Goal: Information Seeking & Learning: Learn about a topic

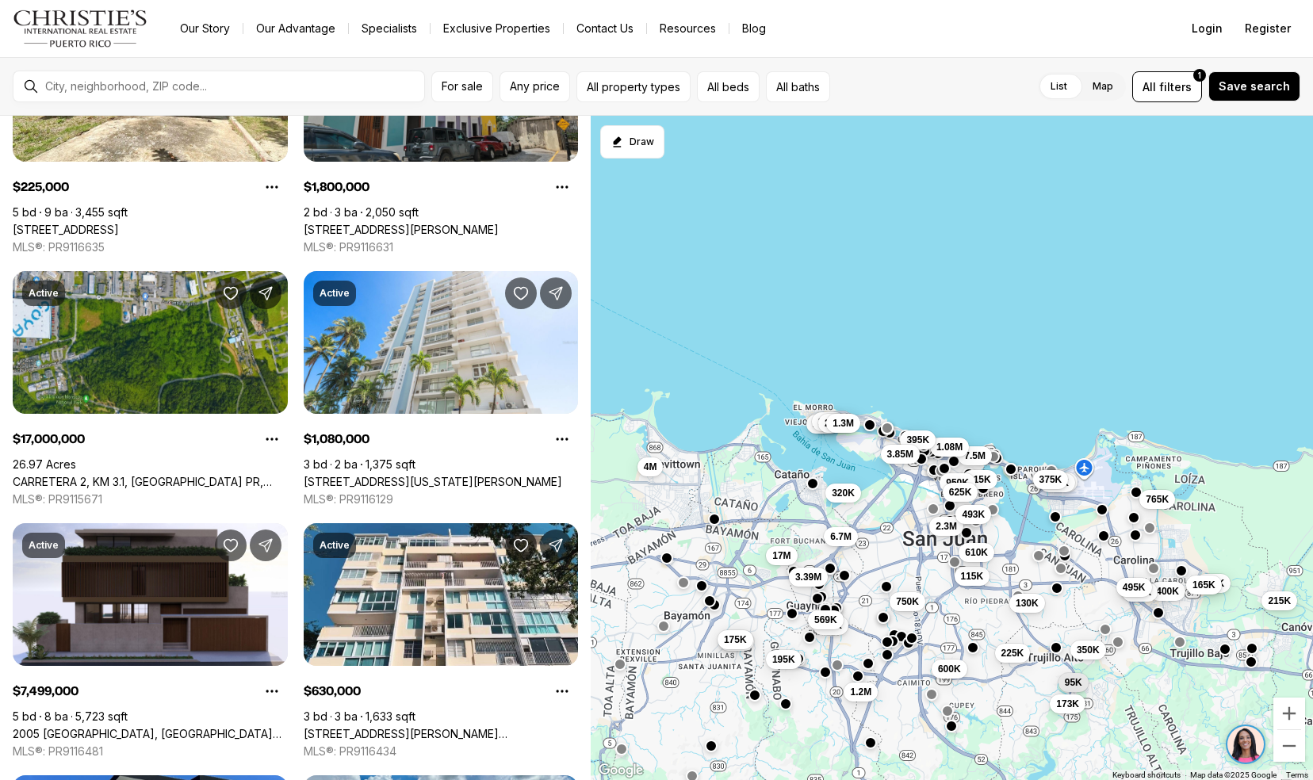
scroll to position [319, 0]
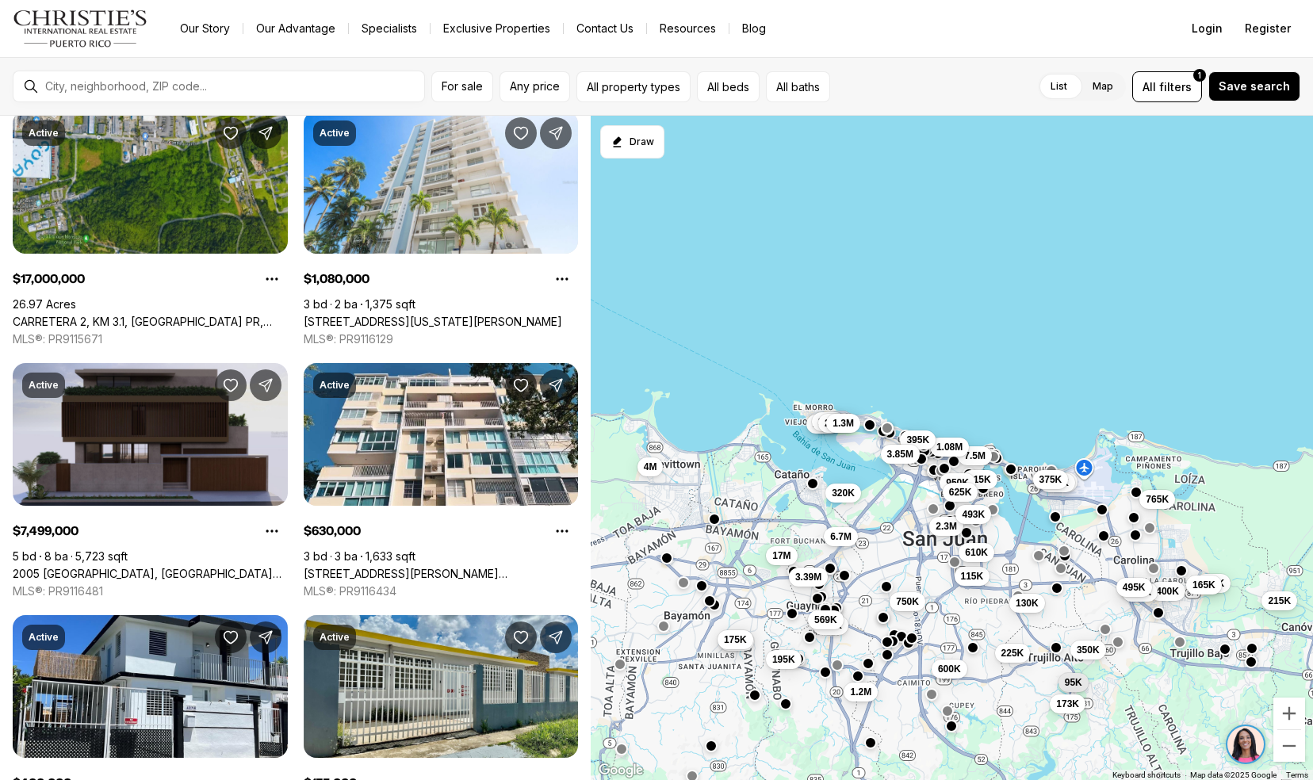
click at [56, 567] on link "2005 [GEOGRAPHIC_DATA], [GEOGRAPHIC_DATA][PERSON_NAME], 00911" at bounding box center [150, 574] width 275 height 14
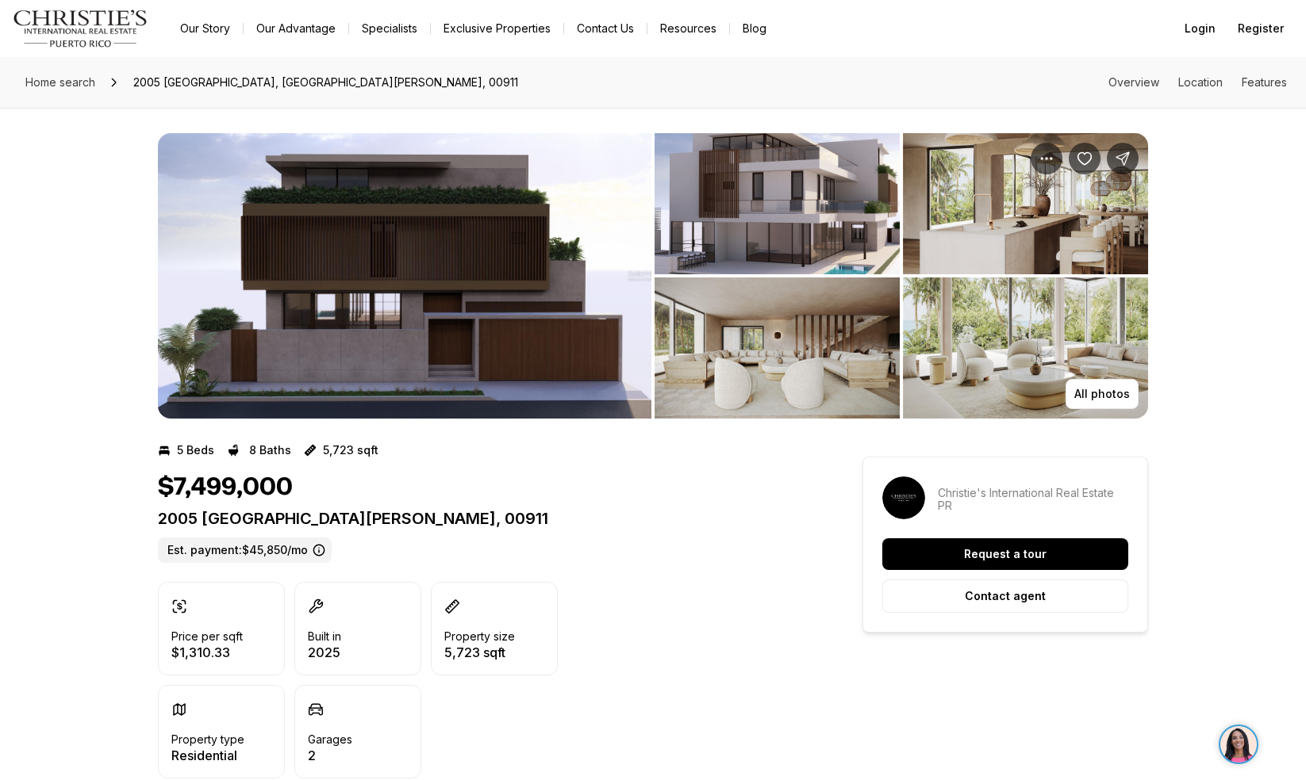
click at [316, 269] on img "View image gallery" at bounding box center [404, 276] width 493 height 286
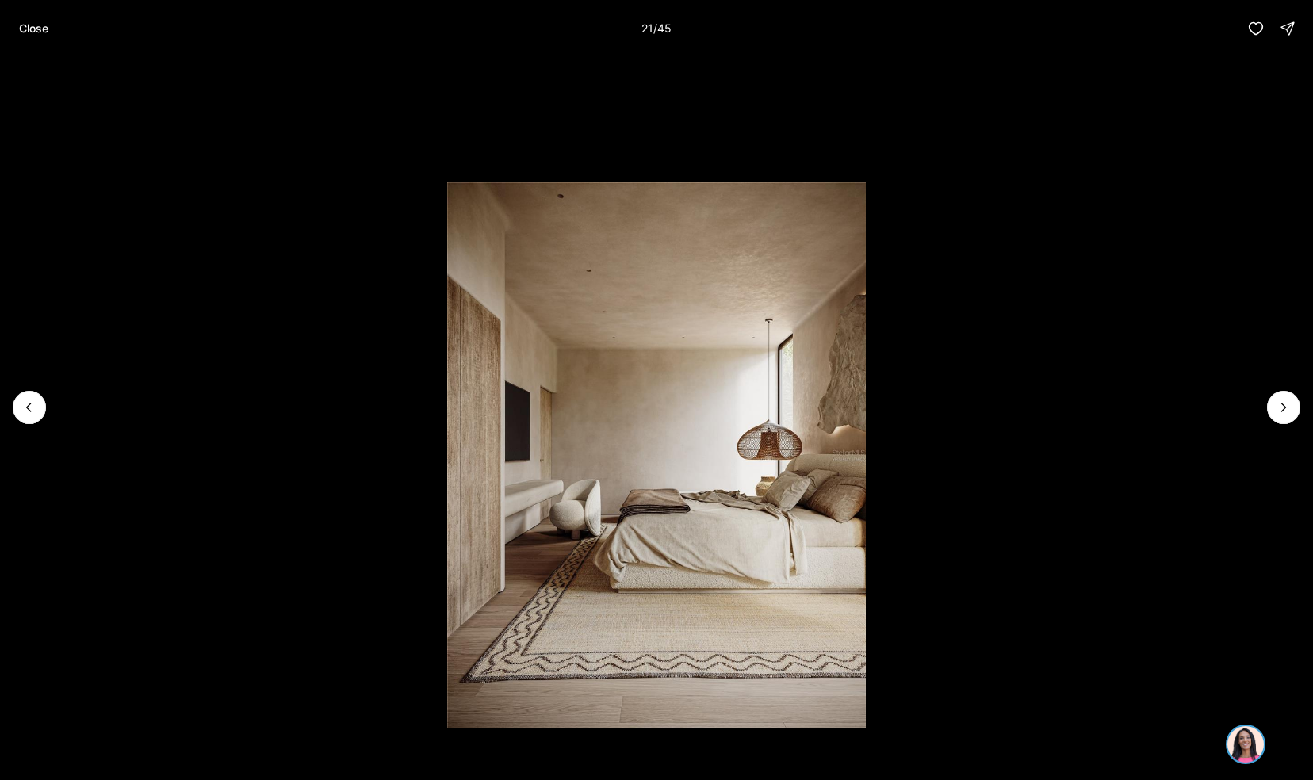
click at [56, 59] on li "22 of 45" at bounding box center [656, 407] width 1313 height 701
click at [29, 36] on button "Close" at bounding box center [34, 29] width 48 height 32
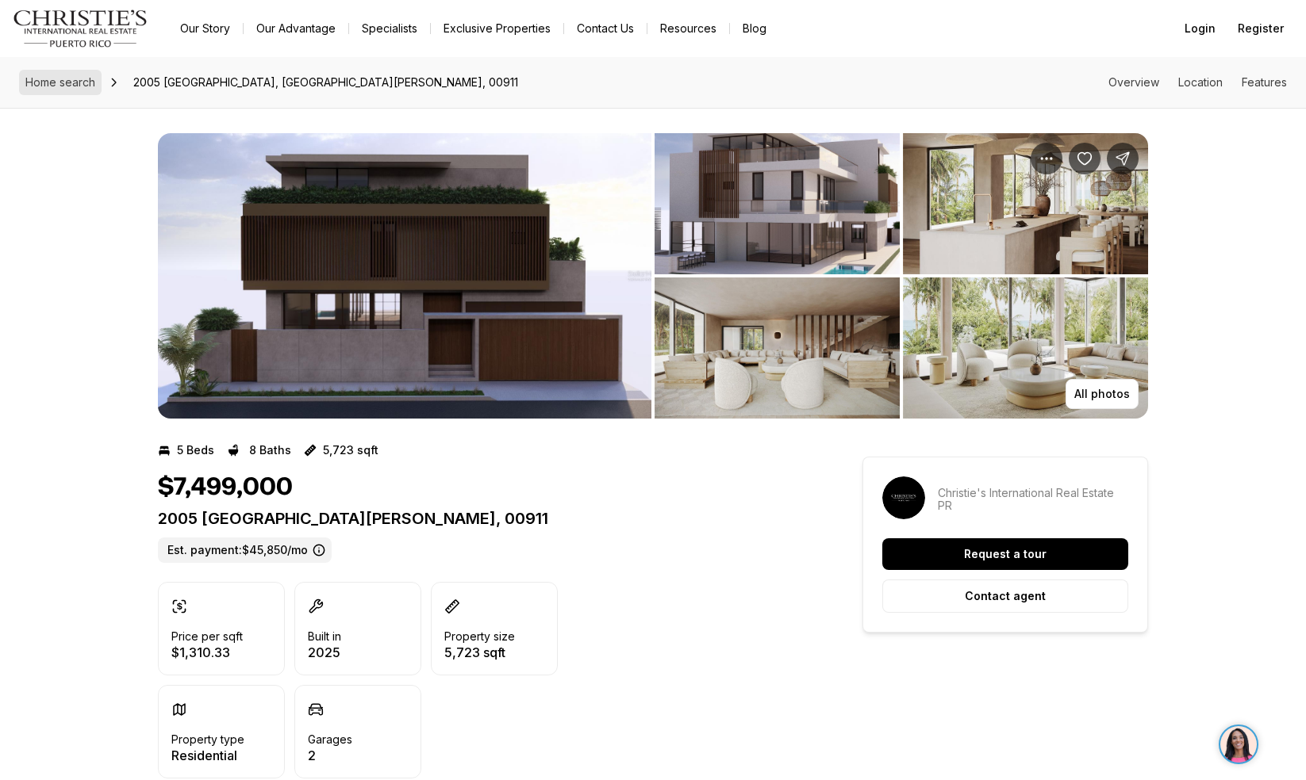
click at [56, 79] on span "Home search" at bounding box center [60, 81] width 70 height 13
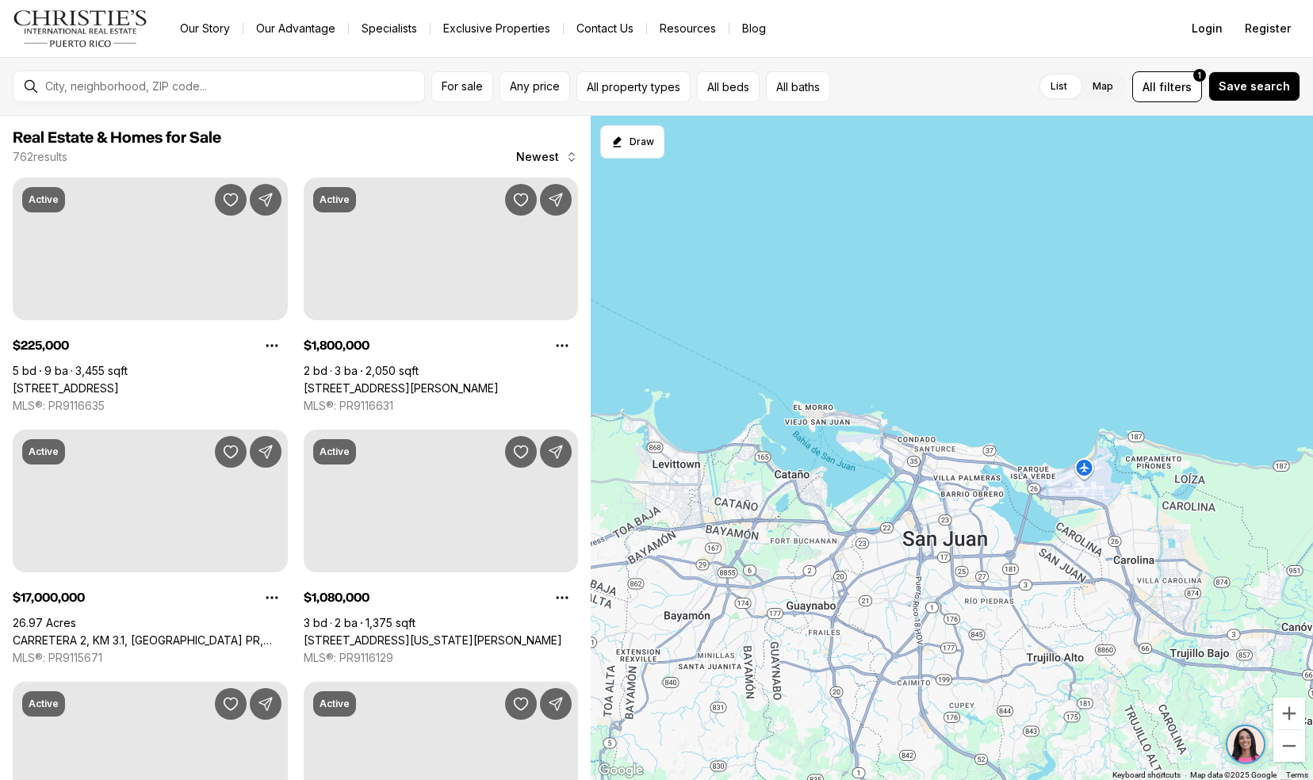
scroll to position [319, 0]
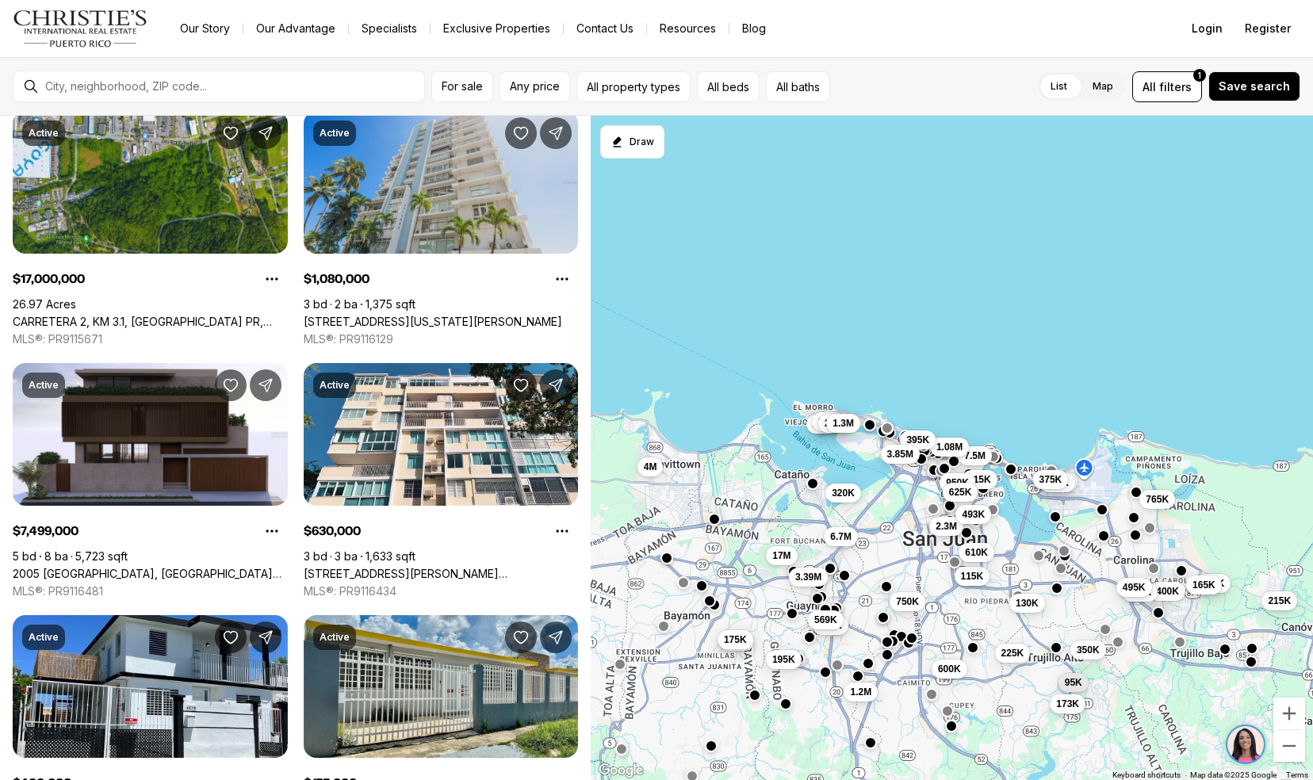
click at [316, 315] on link "[STREET_ADDRESS][US_STATE][PERSON_NAME]" at bounding box center [433, 322] width 259 height 14
